Goal: Information Seeking & Learning: Learn about a topic

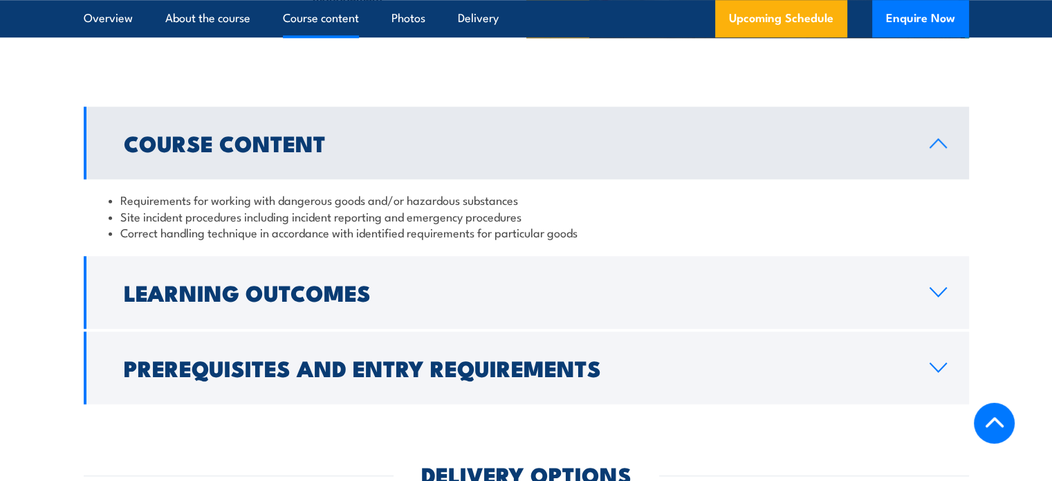
scroll to position [1148, 0]
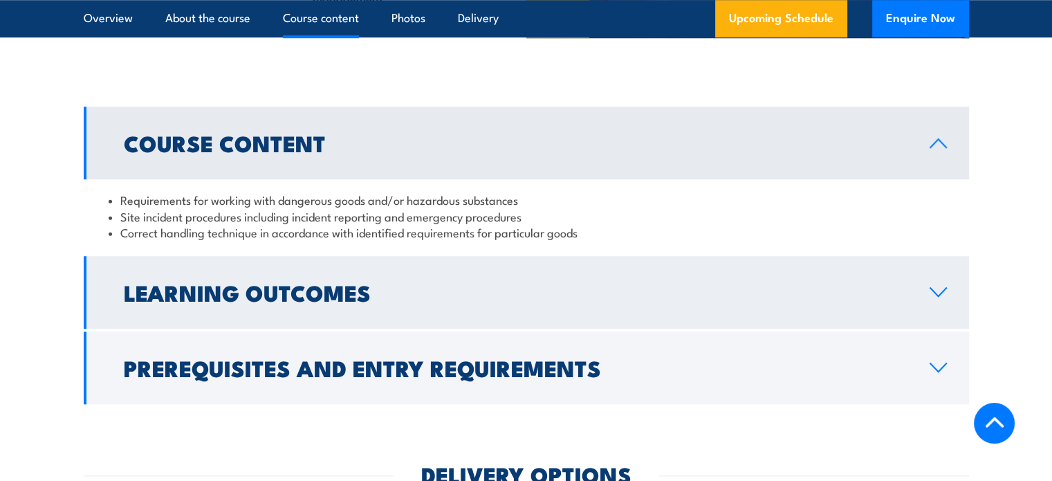
click at [410, 302] on h2 "Learning Outcomes" at bounding box center [516, 291] width 784 height 19
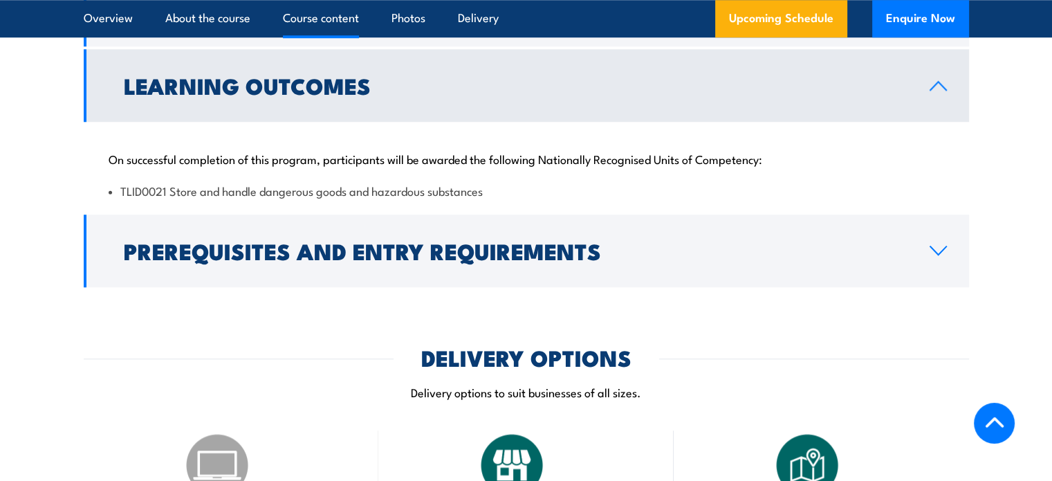
scroll to position [1288, 0]
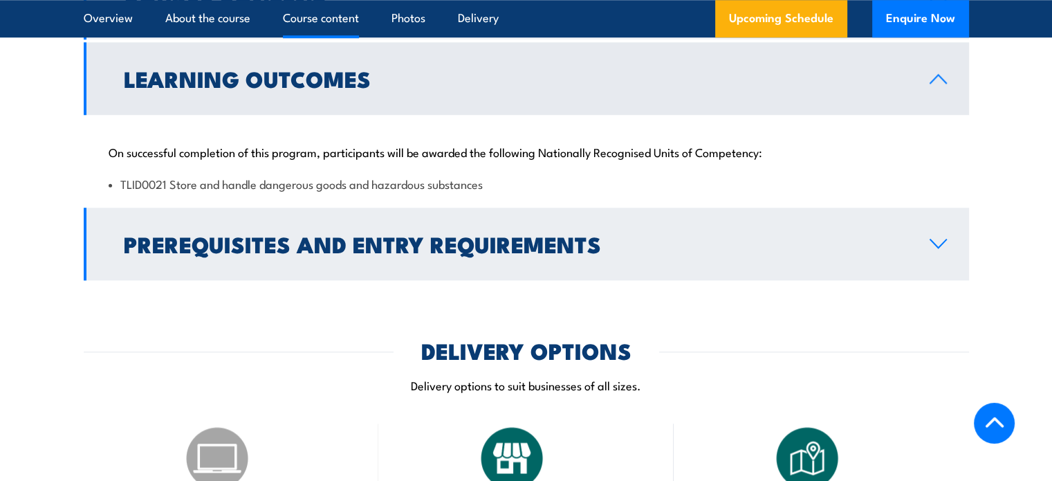
click at [423, 253] on h2 "Prerequisites and Entry Requirements" at bounding box center [516, 243] width 784 height 19
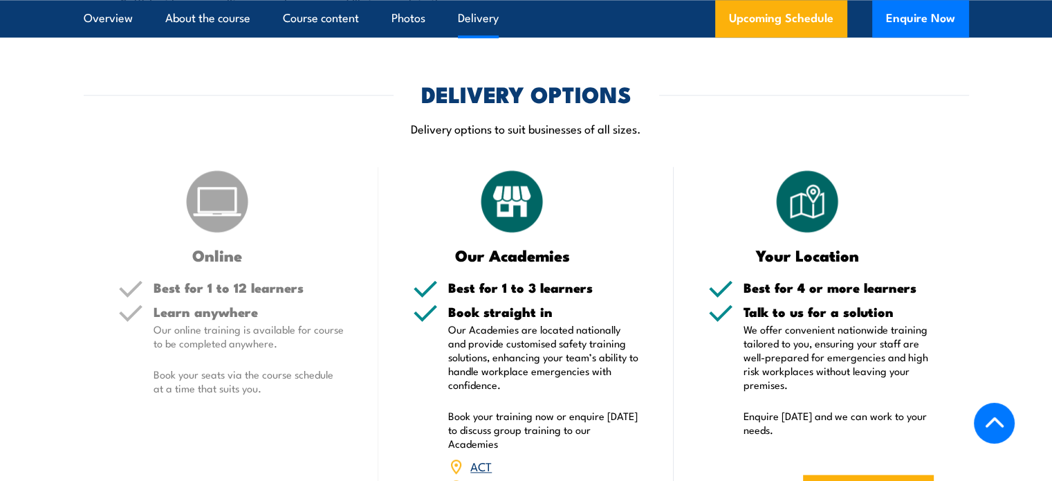
scroll to position [1647, 0]
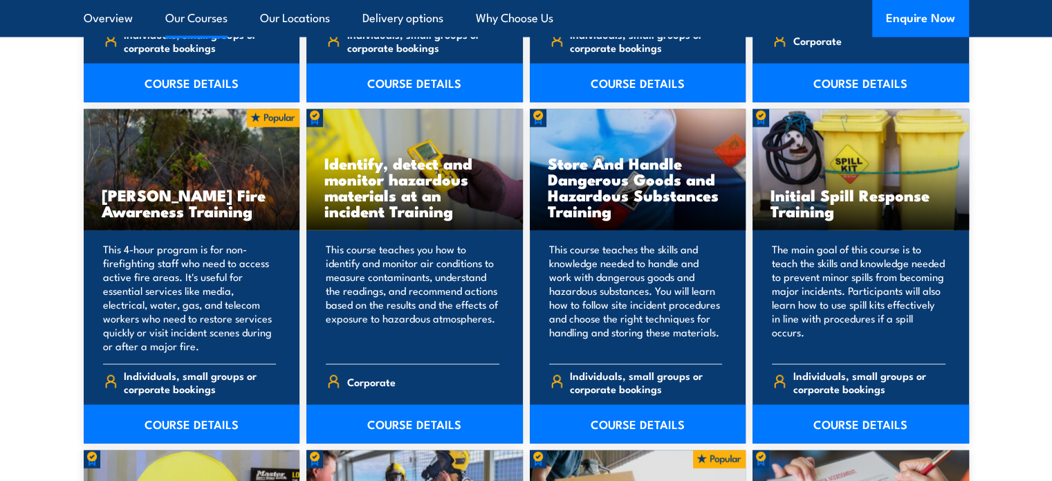
scroll to position [3074, 0]
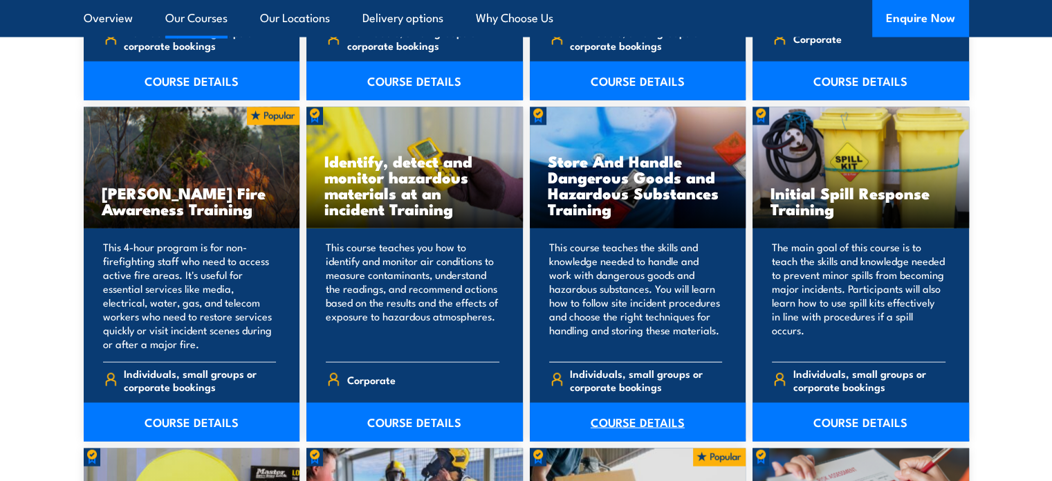
click at [652, 406] on link "COURSE DETAILS" at bounding box center [638, 422] width 217 height 39
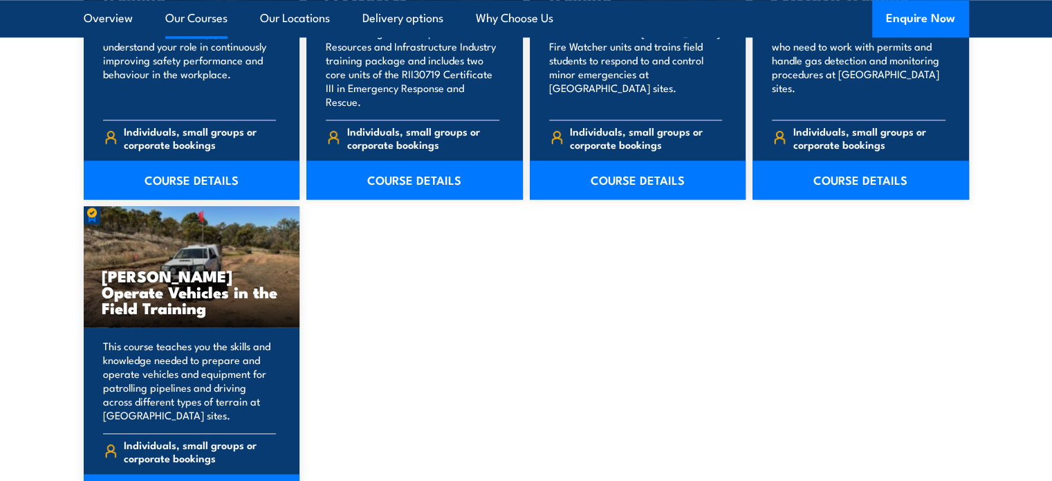
scroll to position [6727, 0]
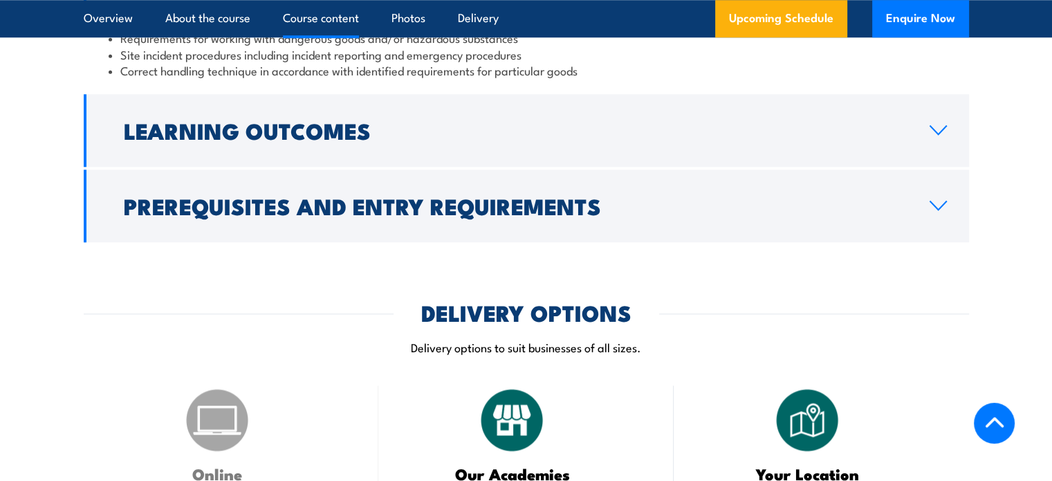
scroll to position [1311, 0]
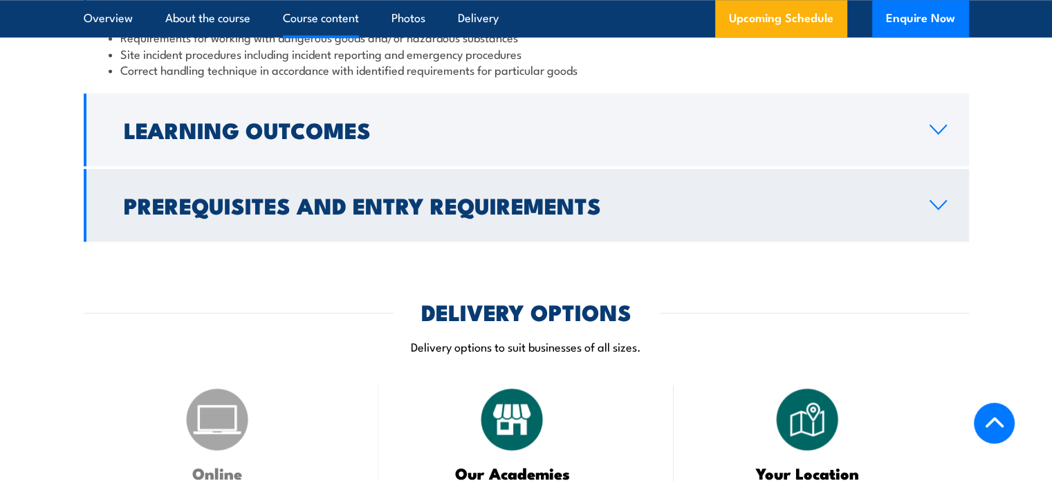
drag, startPoint x: 714, startPoint y: 274, endPoint x: 721, endPoint y: 244, distance: 30.5
click at [721, 214] on h2 "Prerequisites and Entry Requirements" at bounding box center [516, 204] width 784 height 19
